Goal: Find specific page/section: Find specific page/section

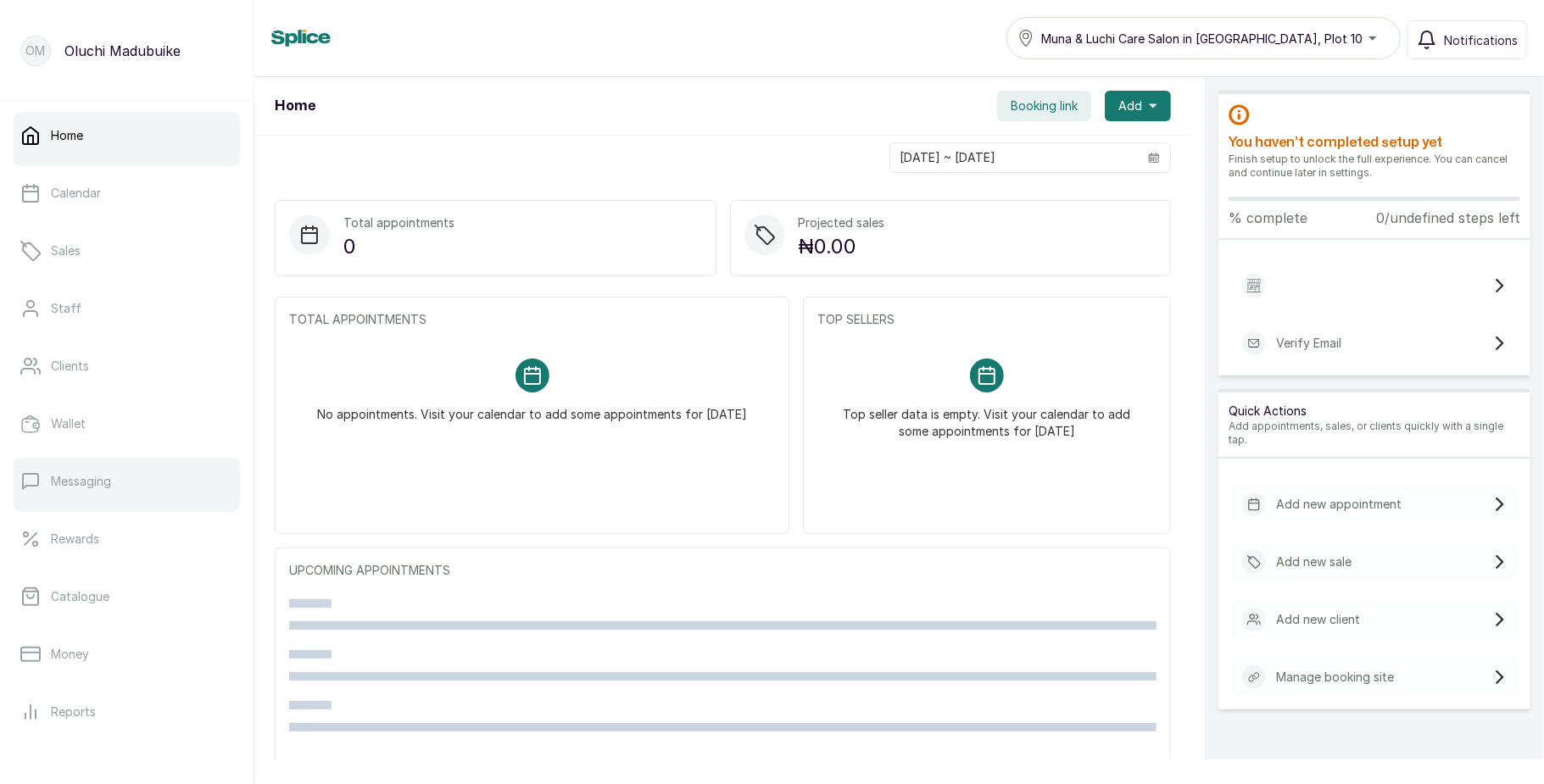
scroll to position [190, 0]
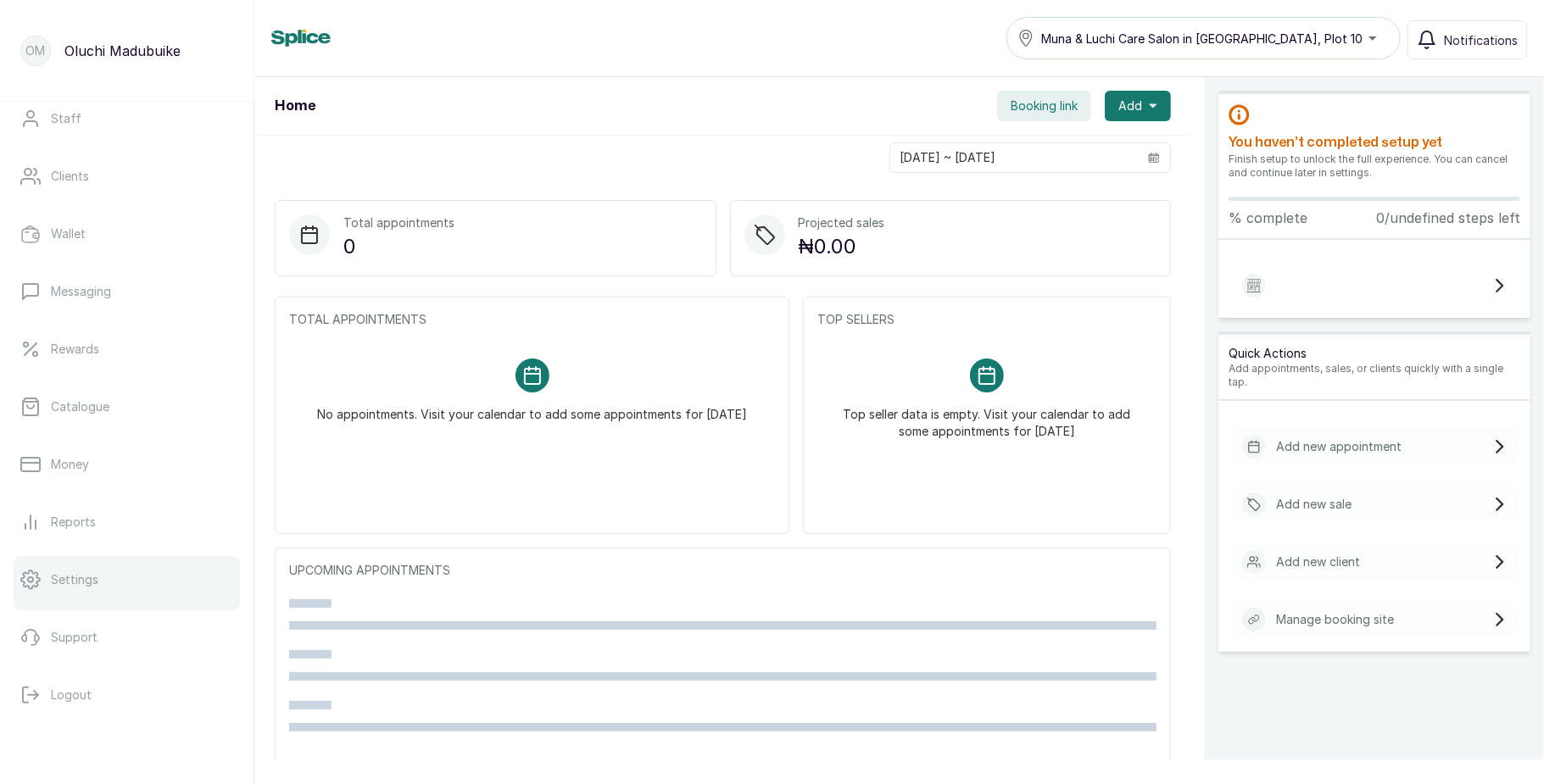
click at [78, 577] on p "Settings" at bounding box center [74, 579] width 47 height 17
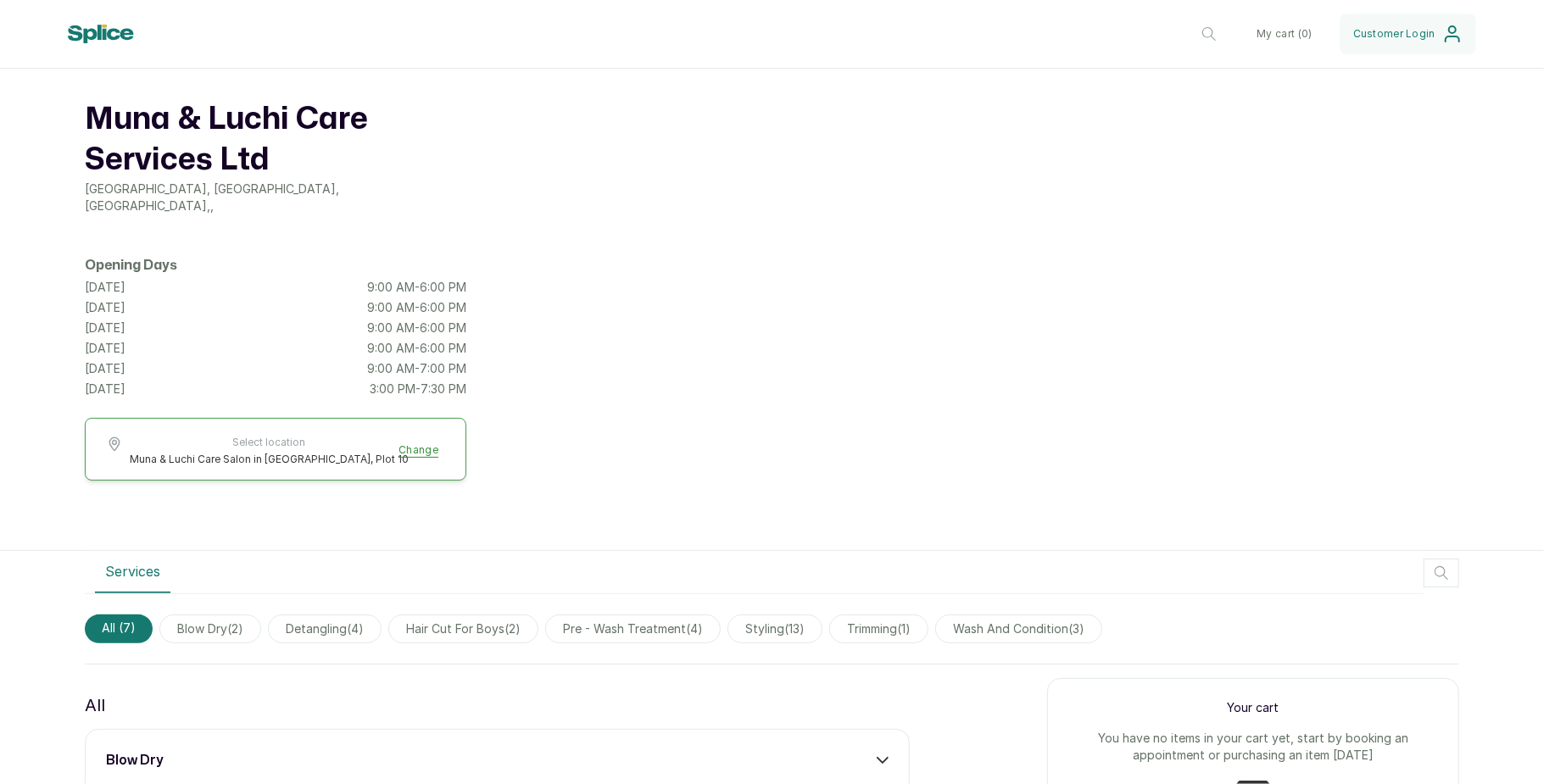
scroll to position [59, 0]
drag, startPoint x: 245, startPoint y: 200, endPoint x: 82, endPoint y: 194, distance: 163.1
click at [82, 194] on div "Muna & Luchi Care Services Ltd [GEOGRAPHIC_DATA], [GEOGRAPHIC_DATA] , , Opening…" at bounding box center [772, 298] width 1544 height 509
copy p "[GEOGRAPHIC_DATA], [GEOGRAPHIC_DATA], [GEOGRAPHIC_DATA] , ,"
